Goal: Task Accomplishment & Management: Manage account settings

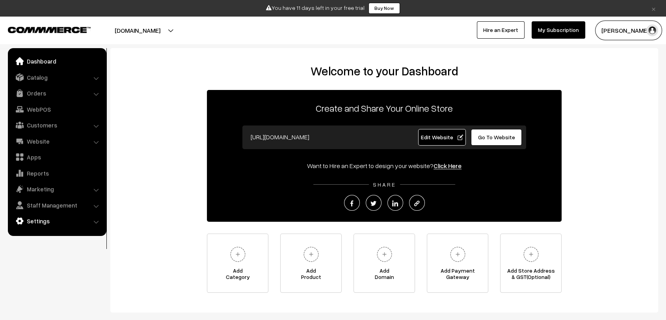
click at [47, 224] on link "Settings" at bounding box center [57, 221] width 94 height 14
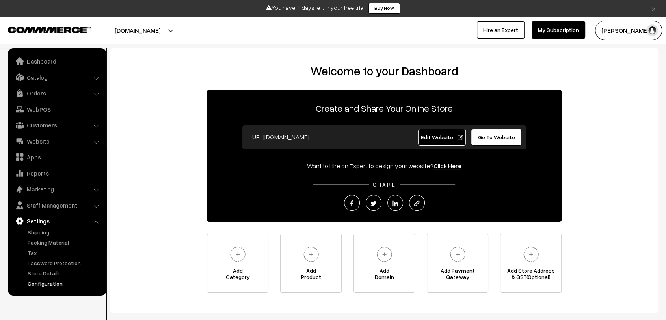
click at [69, 282] on link "Configuration" at bounding box center [65, 283] width 78 height 8
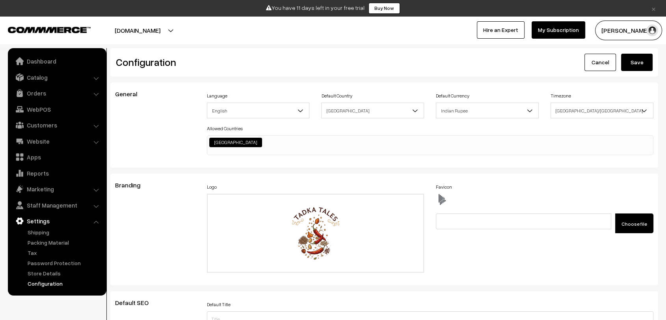
scroll to position [634, 0]
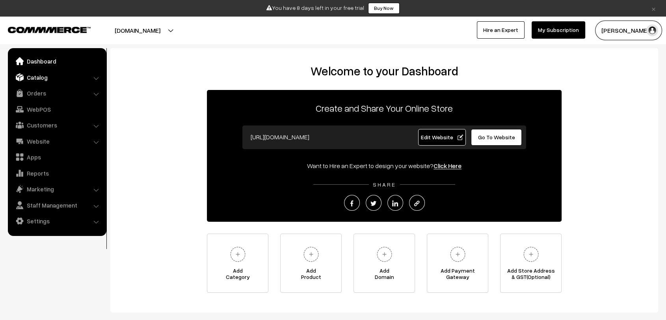
click at [37, 82] on link "Catalog" at bounding box center [57, 77] width 94 height 14
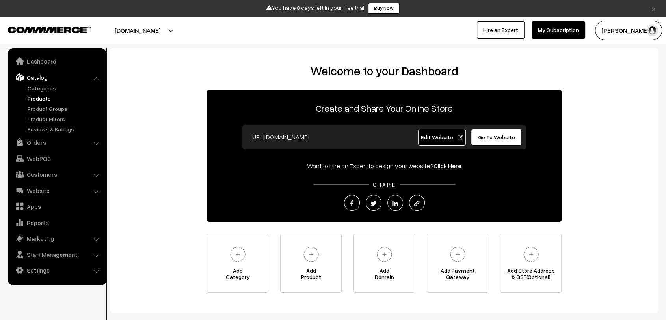
click at [43, 97] on link "Products" at bounding box center [65, 98] width 78 height 8
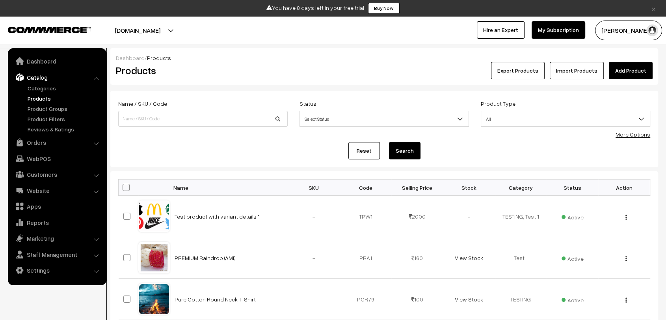
click at [627, 73] on link "Add Product" at bounding box center [631, 70] width 44 height 17
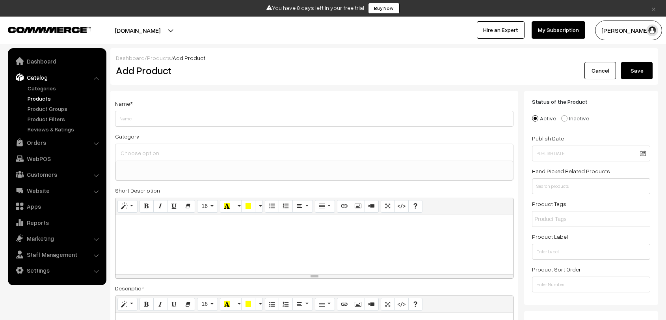
select select
click at [37, 60] on link "Dashboard" at bounding box center [57, 61] width 94 height 14
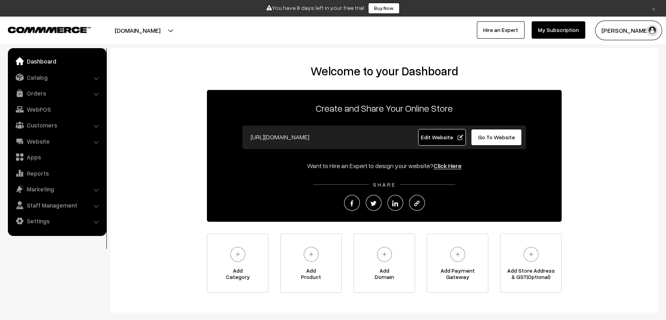
click at [440, 141] on link "Edit Website" at bounding box center [442, 137] width 48 height 17
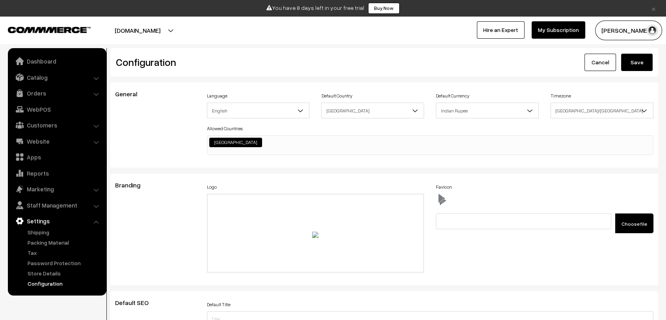
scroll to position [634, 0]
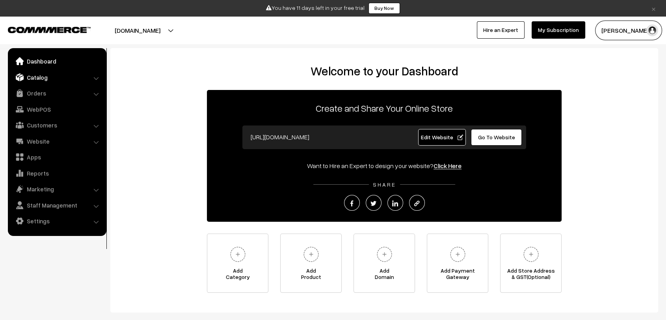
click at [53, 79] on link "Catalog" at bounding box center [57, 77] width 94 height 14
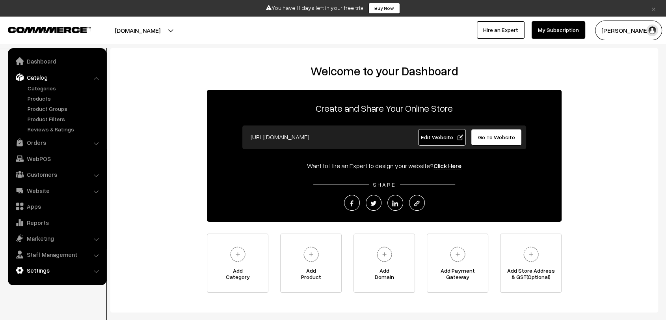
click at [44, 266] on link "Settings" at bounding box center [57, 270] width 94 height 14
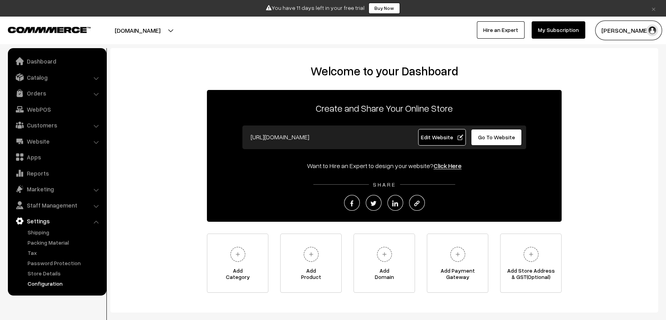
click at [48, 283] on link "Configuration" at bounding box center [65, 283] width 78 height 8
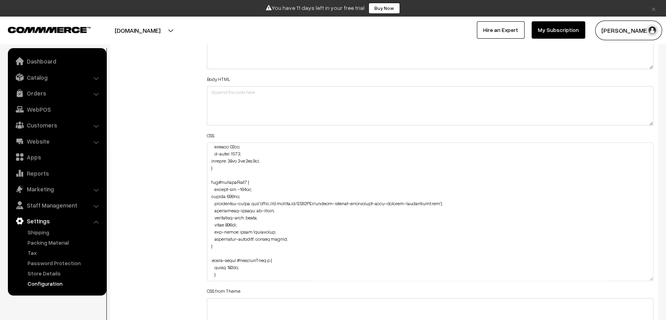
scroll to position [641, 0]
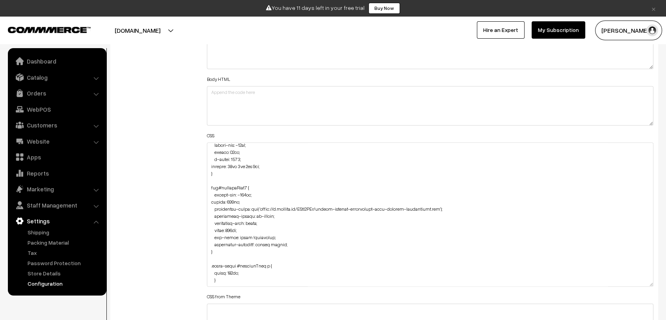
drag, startPoint x: 651, startPoint y: 176, endPoint x: 638, endPoint y: 280, distance: 105.3
click at [638, 280] on textarea at bounding box center [430, 214] width 447 height 144
click at [210, 276] on textarea at bounding box center [430, 214] width 447 height 144
paste textarea "#productType3 .product-animation img { max-width: none; margin: auto; }"
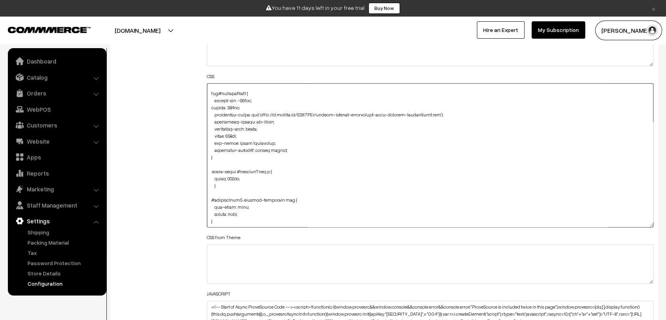
scroll to position [981, 0]
click at [222, 220] on textarea at bounding box center [430, 155] width 447 height 144
paste textarea "#productType3 .product-animation .wishlist-section { position: absolute; right:…"
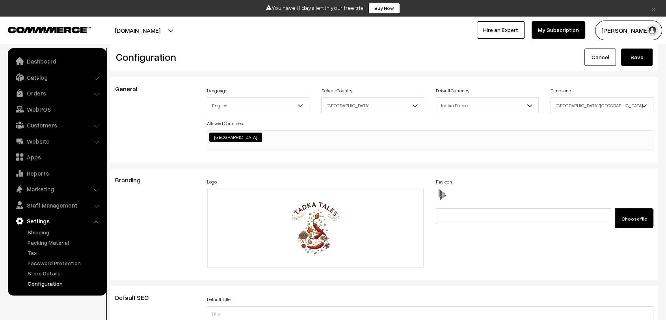
scroll to position [0, 0]
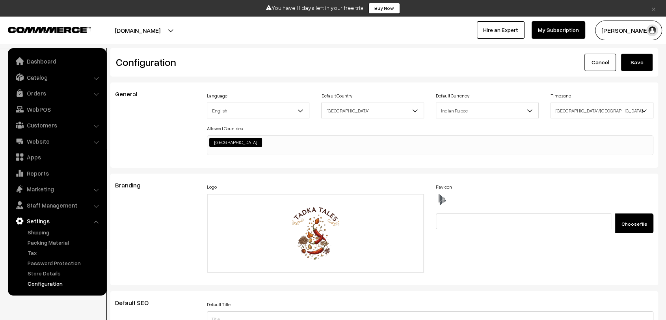
type textarea "div#hotspot-component { margin-top: -41px; } img#homeImg2 { margin-top: -86px; …"
click at [636, 67] on button "Save" at bounding box center [637, 62] width 32 height 17
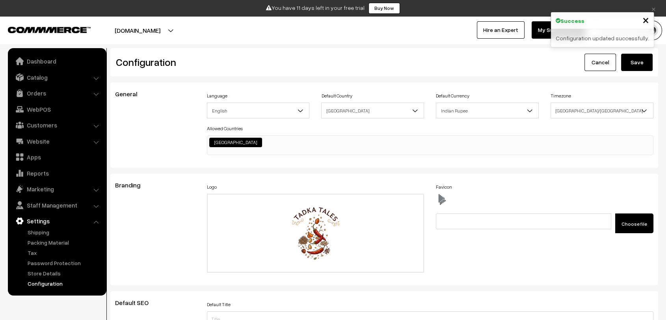
scroll to position [634, 0]
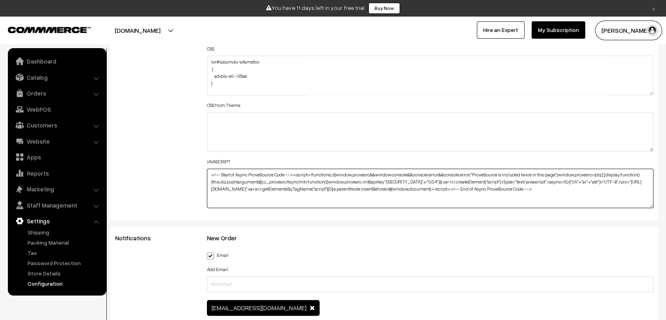
click at [209, 184] on textarea "<!-- Start of Async ProveSource Code --><script>!function(o,i){window.provesrc&…" at bounding box center [430, 187] width 447 height 39
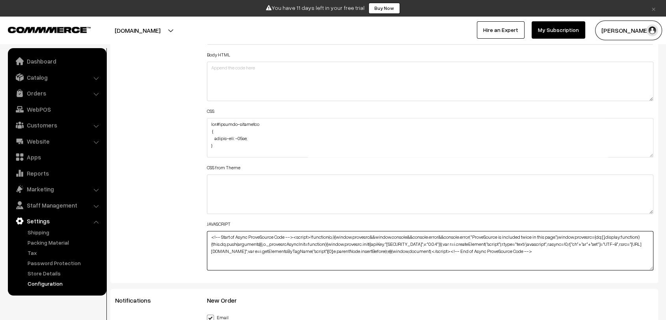
scroll to position [946, 0]
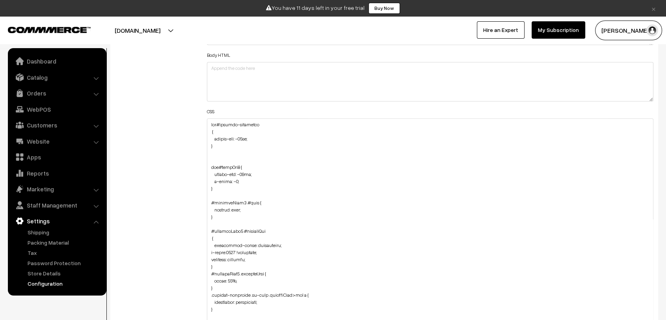
drag, startPoint x: 652, startPoint y: 150, endPoint x: 652, endPoint y: 340, distance: 190.0
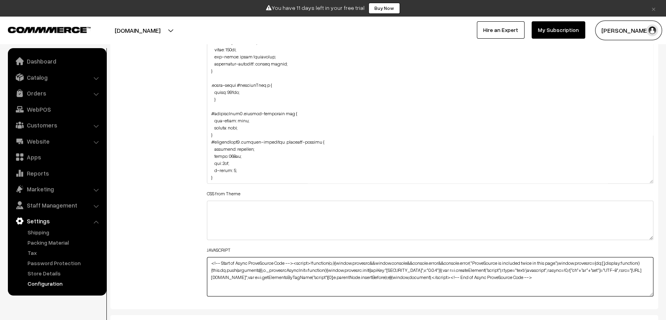
scroll to position [1109, 0]
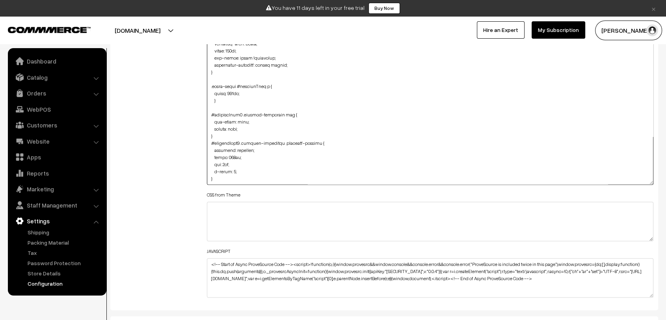
click at [229, 177] on textarea at bounding box center [430, 69] width 447 height 229
paste textarea "#productType3 #productCard { width: 300px !important; }"
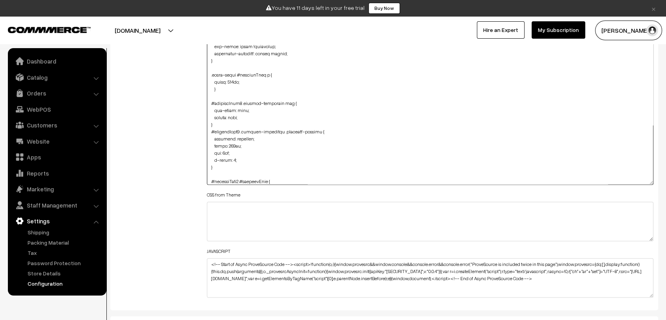
scroll to position [646, 0]
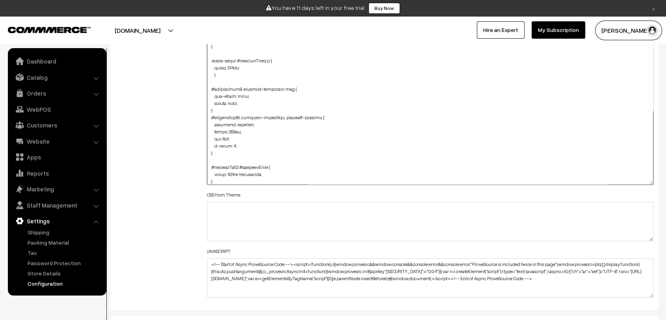
drag, startPoint x: 211, startPoint y: 88, endPoint x: 223, endPoint y: 153, distance: 66.2
click at [223, 153] on textarea at bounding box center [430, 69] width 447 height 229
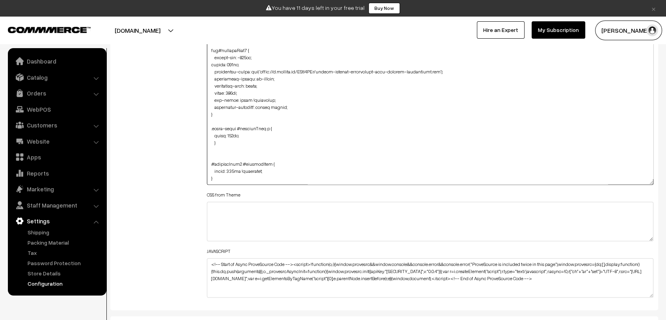
scroll to position [578, 0]
type textarea "div#hotspot-component { margin-top: -41px; } img#homeImg2 { margin-top: -86px; …"
click at [173, 150] on div "Additional HTML/JS/CSS" at bounding box center [155, 66] width 92 height 472
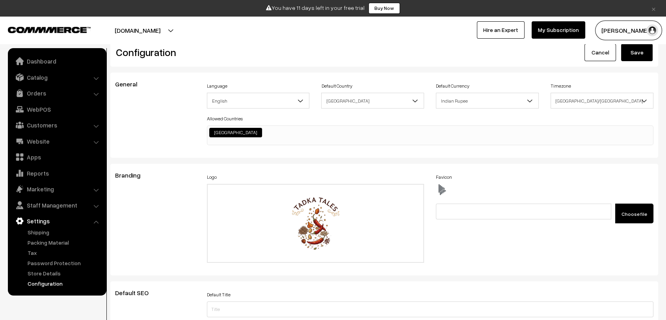
scroll to position [0, 0]
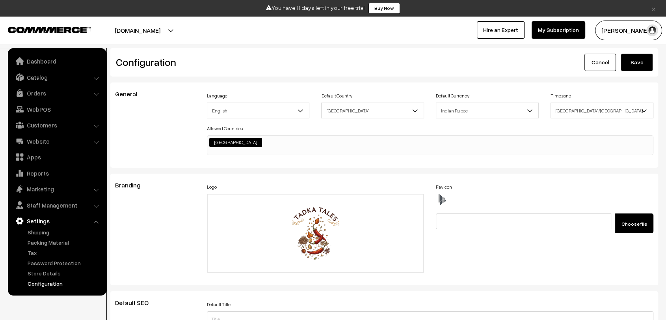
click at [636, 67] on button "Save" at bounding box center [637, 62] width 32 height 17
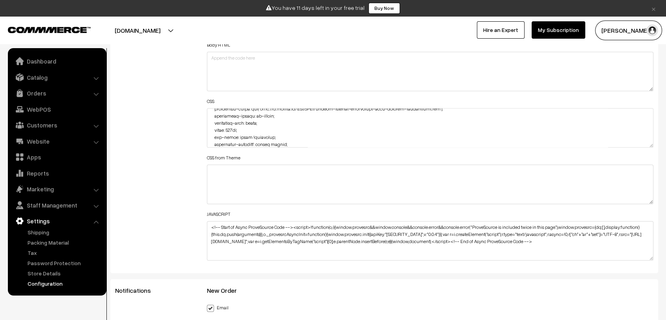
scroll to position [768, 0]
click at [232, 142] on textarea at bounding box center [430, 127] width 447 height 39
paste textarea "#productType3 .product-animation img { max-width: none; margin: auto; } #produc…"
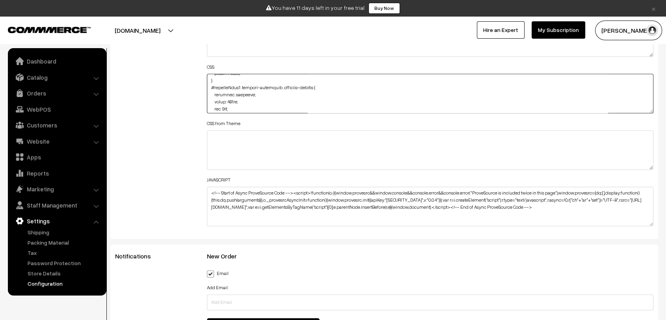
scroll to position [990, 0]
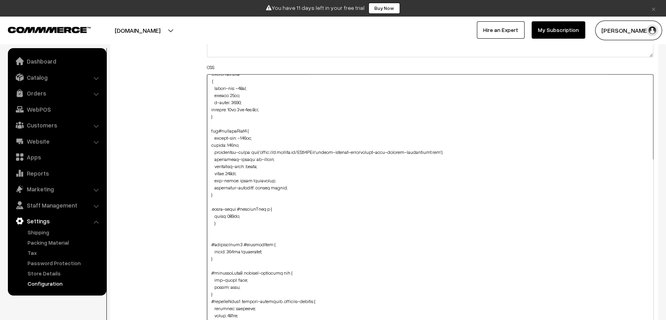
drag, startPoint x: 649, startPoint y: 110, endPoint x: 672, endPoint y: 340, distance: 230.7
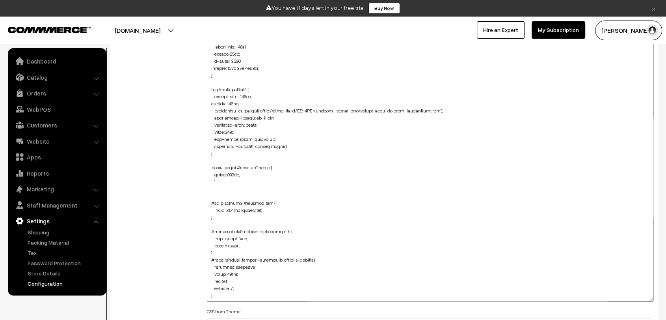
click at [211, 190] on textarea at bounding box center [430, 166] width 447 height 269
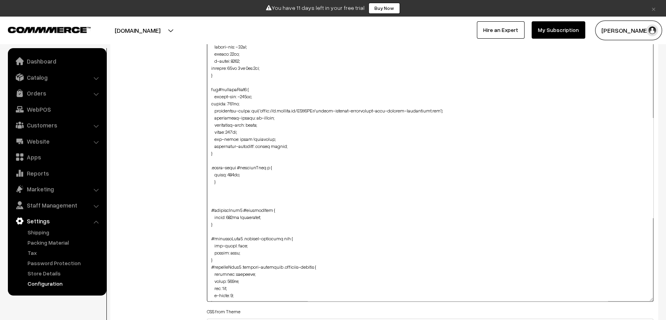
paste textarea "#productType3 #productCard { width: 188px !important; }"
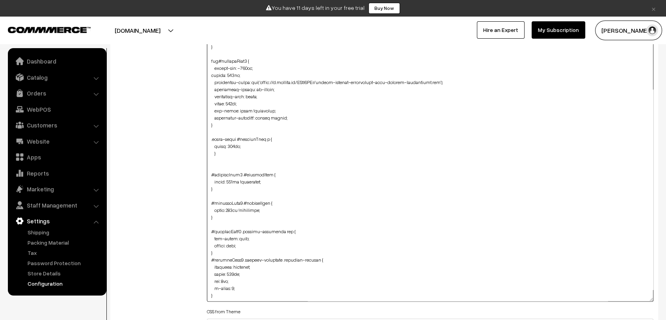
scroll to position [645, 0]
drag, startPoint x: 210, startPoint y: 200, endPoint x: 224, endPoint y: 297, distance: 98.0
click at [224, 297] on textarea at bounding box center [430, 166] width 447 height 269
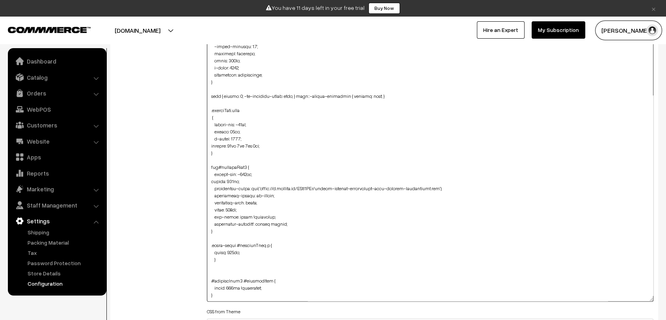
scroll to position [546, 0]
type textarea "div#hotspot-component { margin-top: -41px; } img#homeImg2 { margin-top: -86px; …"
click at [152, 255] on div "Additional HTML/JS/CSS" at bounding box center [155, 162] width 92 height 511
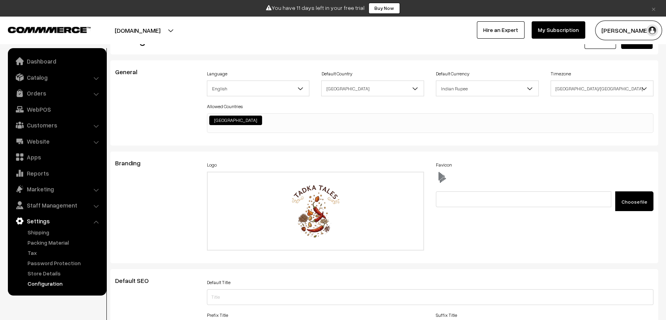
scroll to position [0, 0]
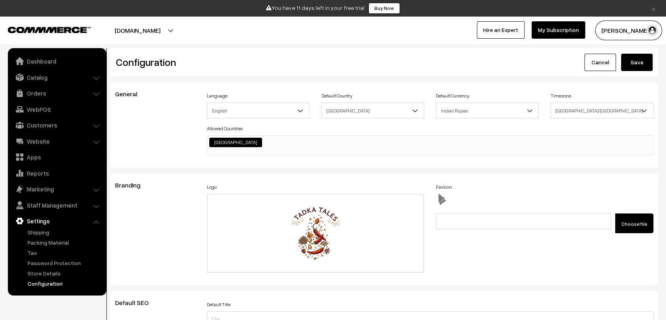
click at [631, 50] on div "Configuration Cancel Save" at bounding box center [384, 62] width 548 height 28
click at [636, 64] on button "Save" at bounding box center [637, 62] width 32 height 17
click at [31, 59] on link "Dashboard" at bounding box center [57, 61] width 94 height 14
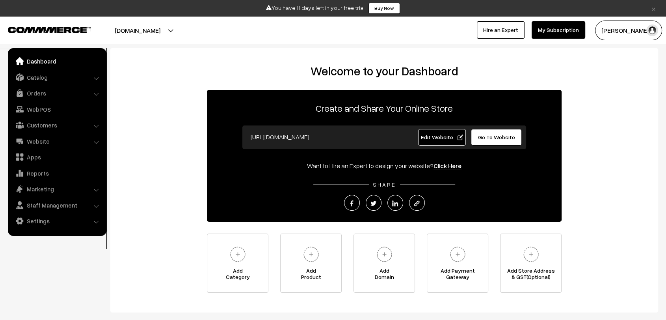
click at [444, 138] on span "Edit Website" at bounding box center [442, 137] width 42 height 7
click at [42, 219] on link "Settings" at bounding box center [57, 221] width 94 height 14
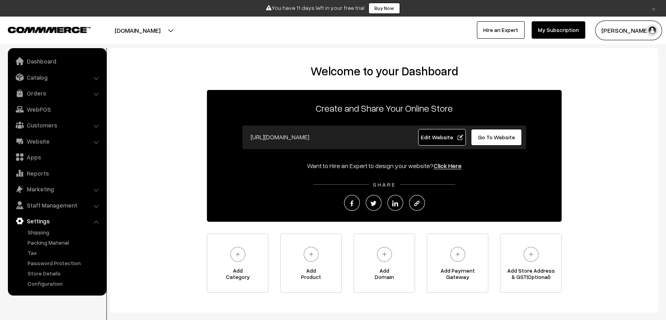
click at [40, 290] on ul "Dashboard Catalog" at bounding box center [57, 171] width 99 height 247
click at [46, 285] on link "Configuration" at bounding box center [65, 283] width 78 height 8
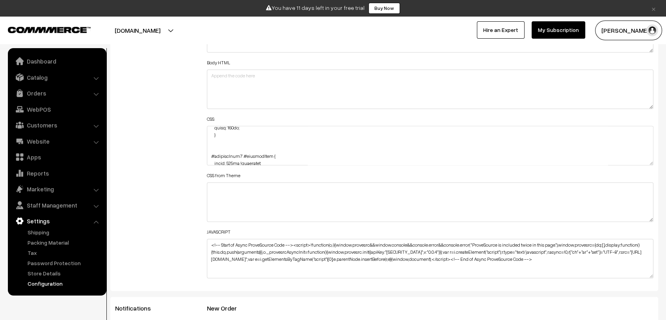
scroll to position [775, 0]
click at [224, 155] on textarea at bounding box center [430, 145] width 447 height 39
paste textarea "#productType3 #button2 { margin-left: -14px; width: 187px; }"
type textarea "div#hotspot-component { margin-top: -41px; } img#homeImg2 { margin-top: -86px; …"
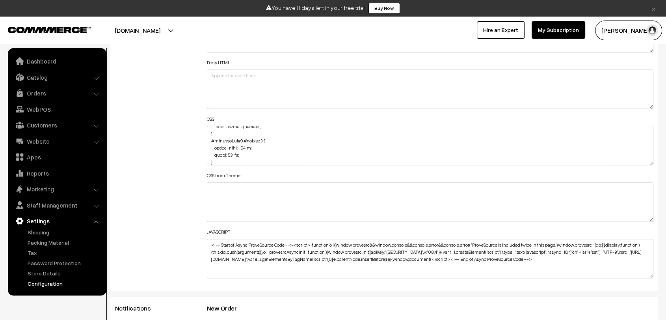
click at [180, 161] on div "Additional HTML/JS/CSS" at bounding box center [155, 142] width 92 height 282
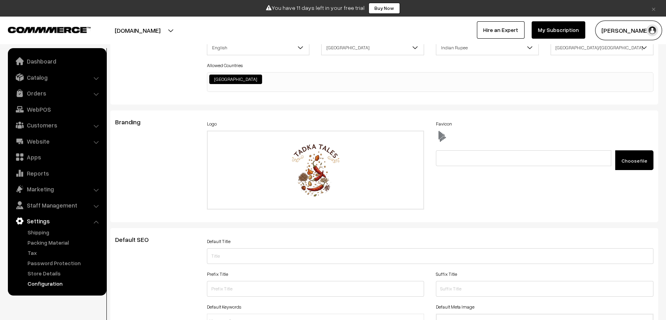
scroll to position [0, 0]
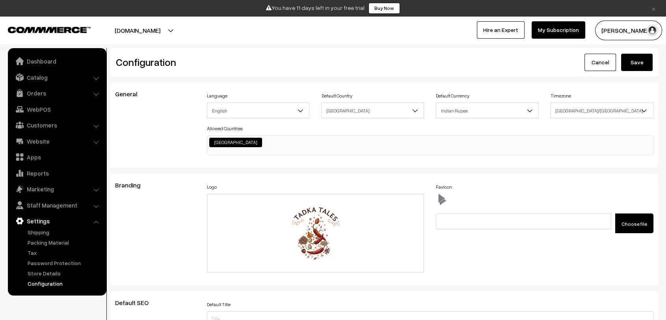
click at [636, 59] on button "Save" at bounding box center [637, 62] width 32 height 17
